Goal: Browse casually

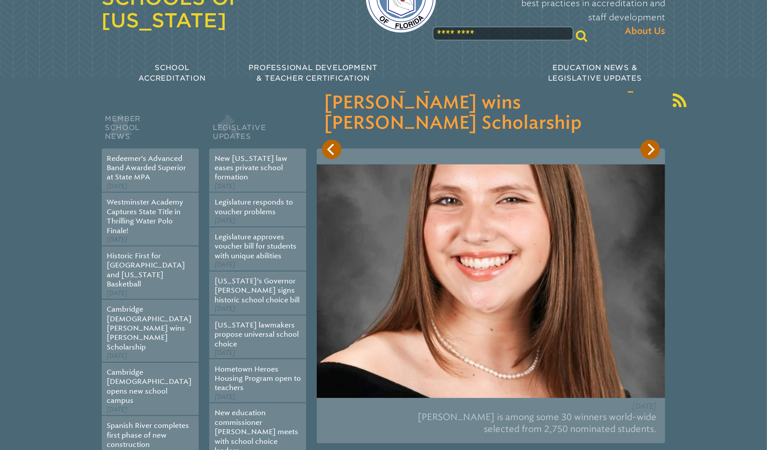
scroll to position [70, 0]
type input "**********"
click at [651, 159] on div "[DATE] [PERSON_NAME] is among some 30 winners world-wide selected from 2,750 no…" at bounding box center [491, 295] width 348 height 295
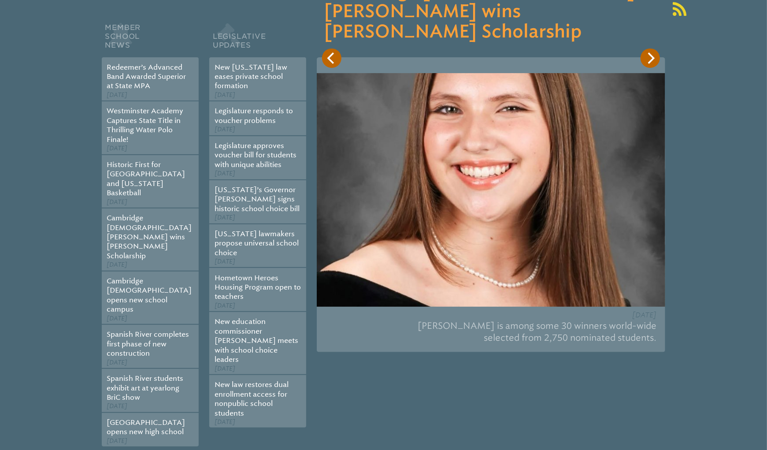
scroll to position [163, 0]
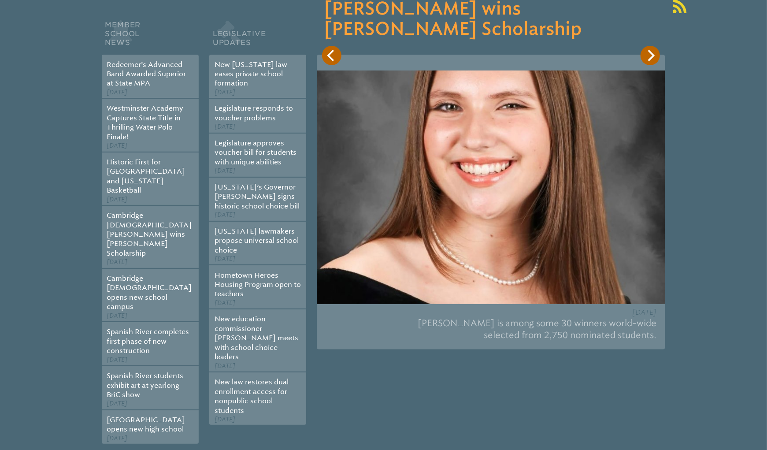
click at [651, 59] on icon "Next" at bounding box center [649, 55] width 11 height 11
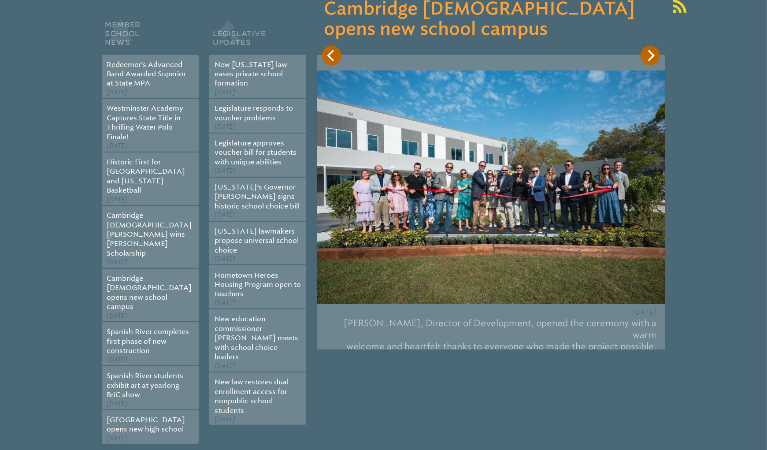
click at [651, 59] on icon "Next" at bounding box center [649, 55] width 11 height 11
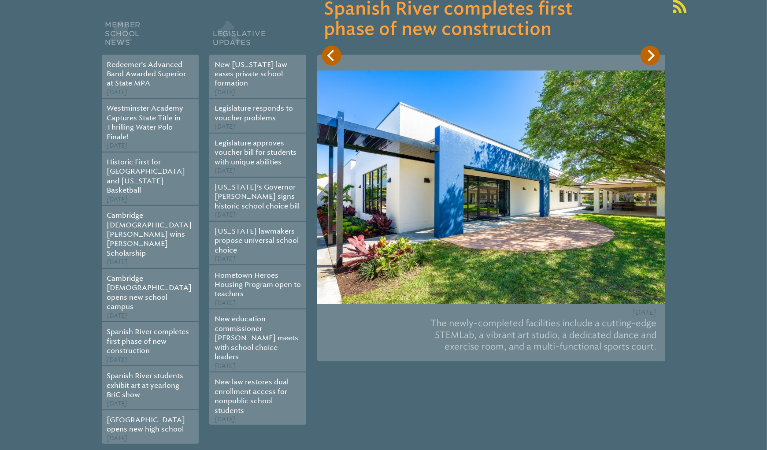
click at [651, 59] on icon "Next" at bounding box center [649, 55] width 11 height 11
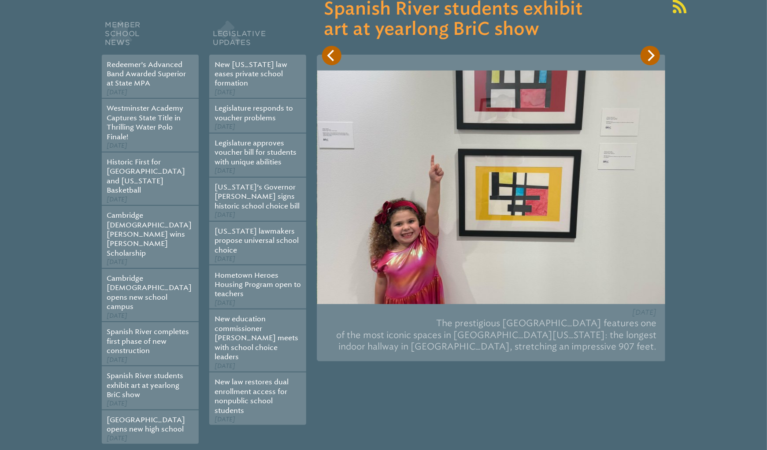
click at [651, 59] on icon "Next" at bounding box center [649, 55] width 11 height 11
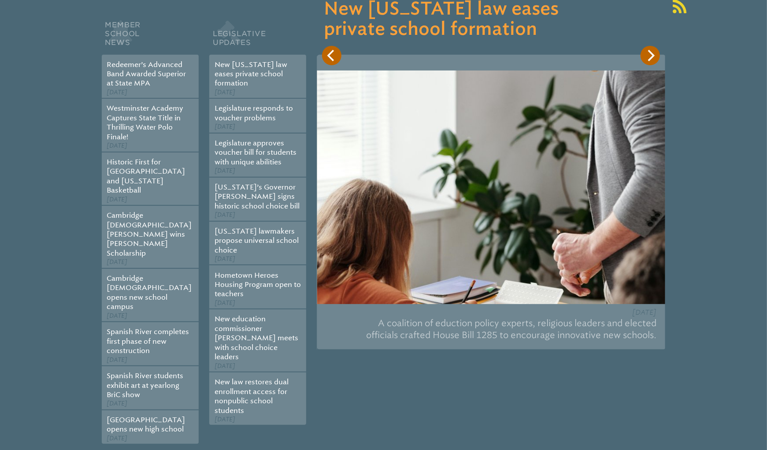
click at [651, 59] on icon "Next" at bounding box center [649, 55] width 11 height 11
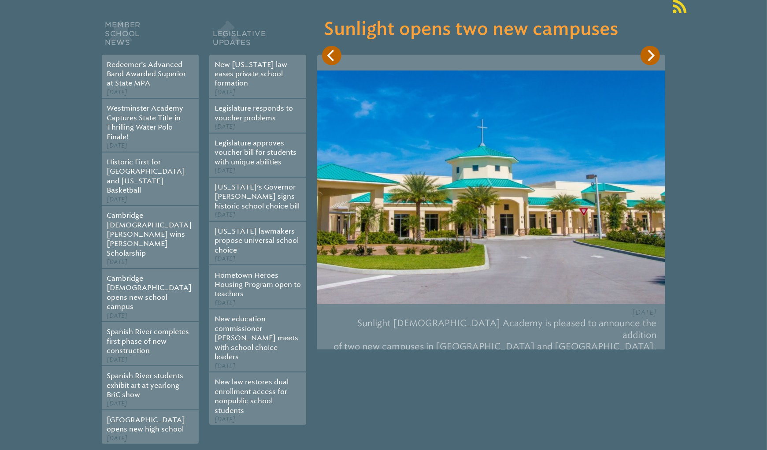
click at [651, 59] on icon "Next" at bounding box center [649, 55] width 11 height 11
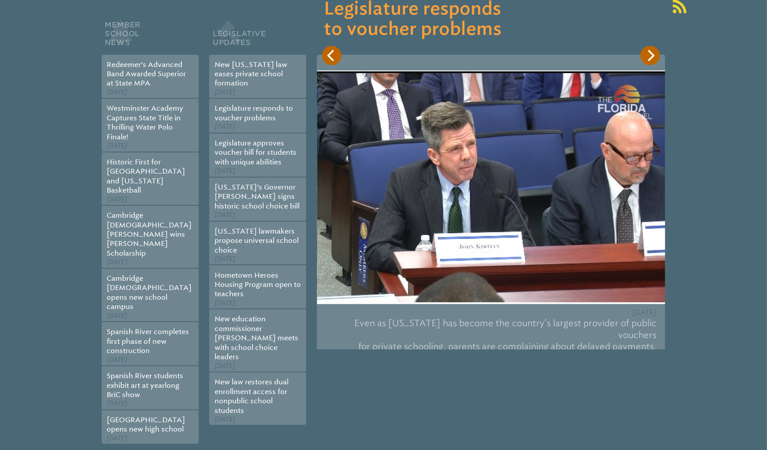
click at [651, 59] on icon "Next" at bounding box center [649, 55] width 11 height 11
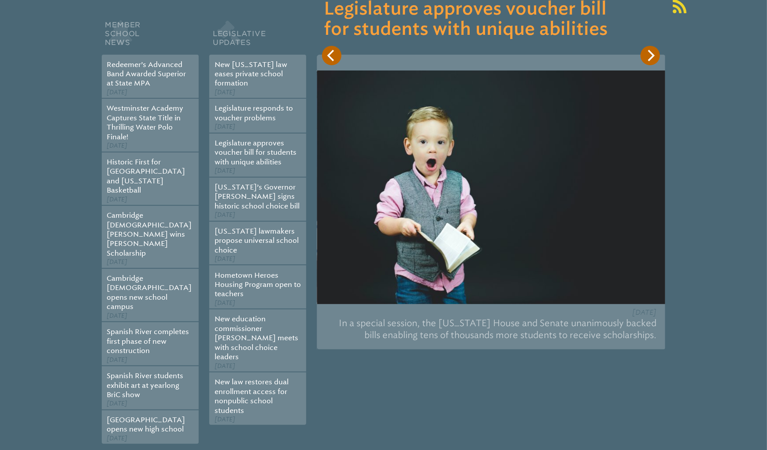
click at [651, 59] on icon "Next" at bounding box center [649, 55] width 11 height 11
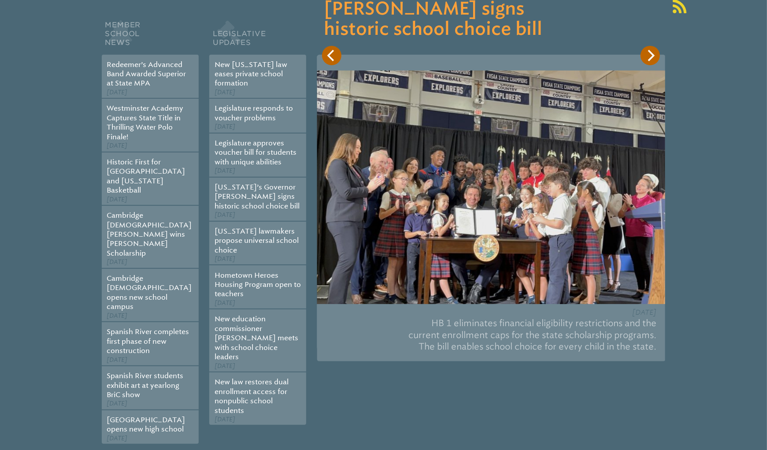
click at [651, 59] on icon "Next" at bounding box center [649, 55] width 11 height 11
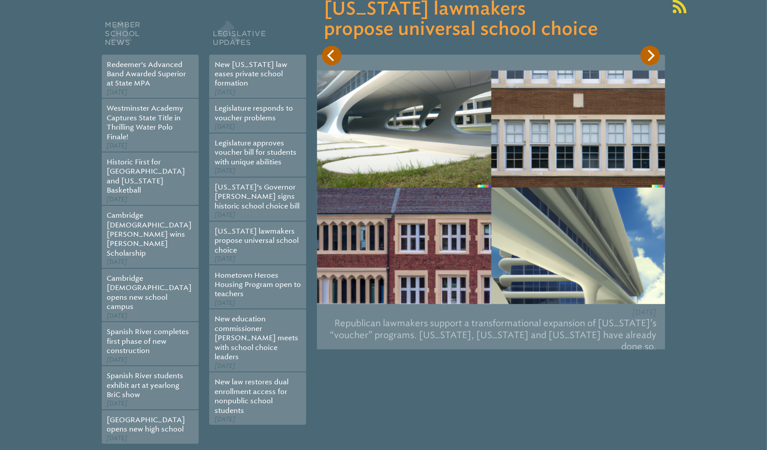
click at [651, 59] on icon "Next" at bounding box center [649, 55] width 11 height 11
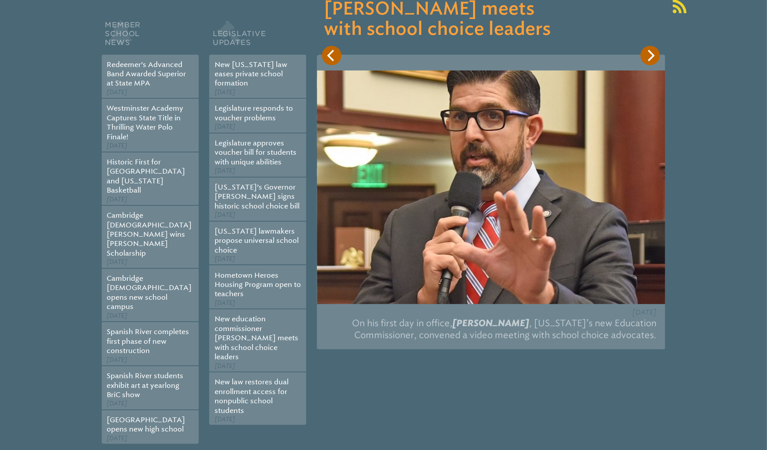
click at [651, 59] on icon "Next" at bounding box center [649, 55] width 11 height 11
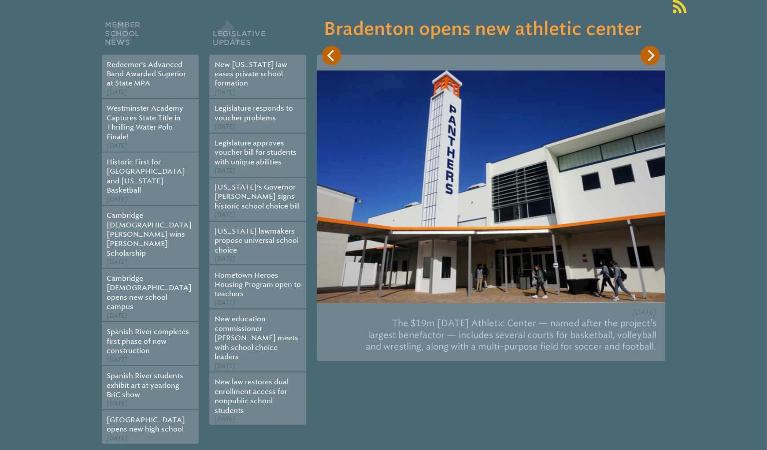
click at [651, 59] on icon "Next" at bounding box center [649, 55] width 11 height 11
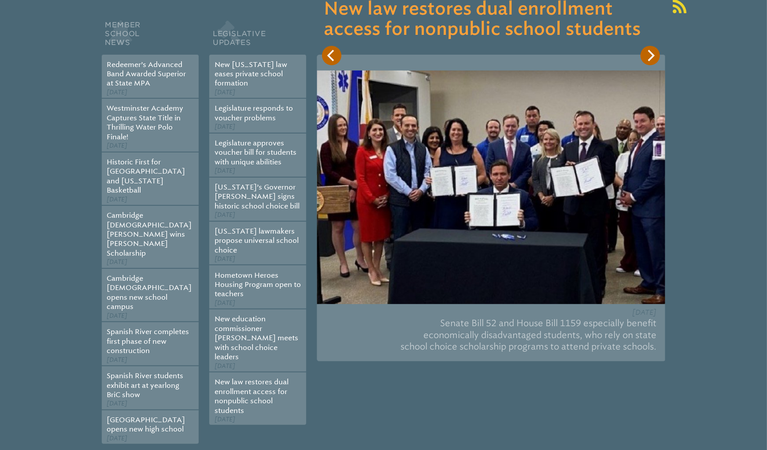
click at [651, 59] on icon "Next" at bounding box center [649, 55] width 11 height 11
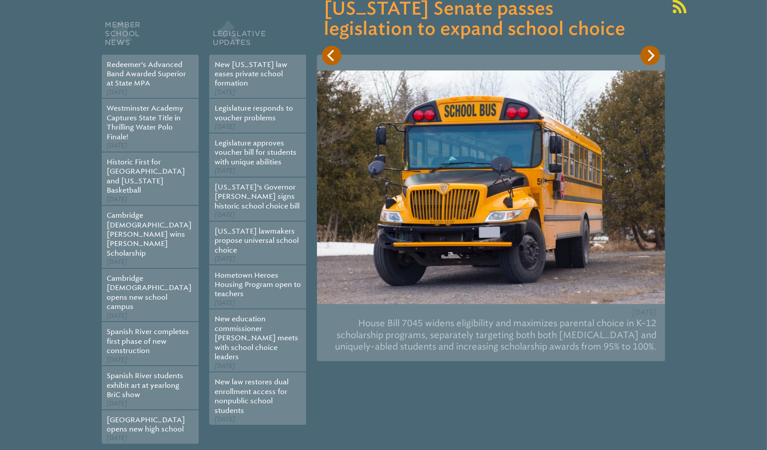
click at [651, 59] on icon "Next" at bounding box center [649, 55] width 11 height 11
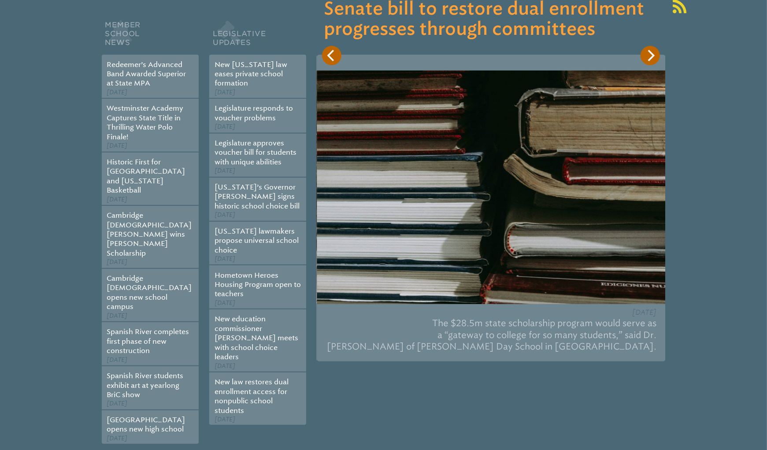
click at [651, 59] on icon "Next" at bounding box center [649, 55] width 11 height 11
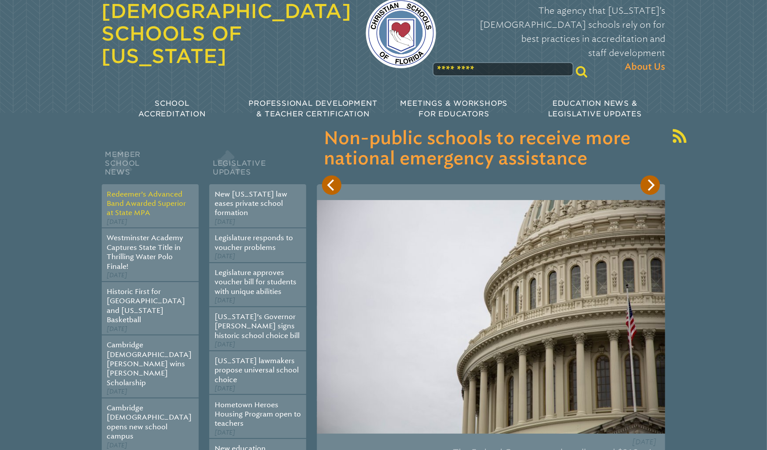
scroll to position [0, 0]
